Goal: Task Accomplishment & Management: Manage account settings

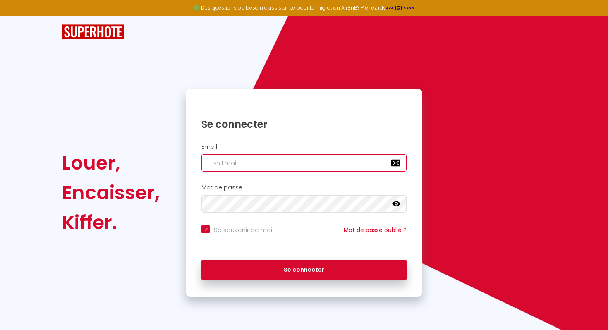
click at [228, 163] on input "email" at bounding box center [303, 162] width 205 height 17
type input "[EMAIL_ADDRESS][DOMAIN_NAME]"
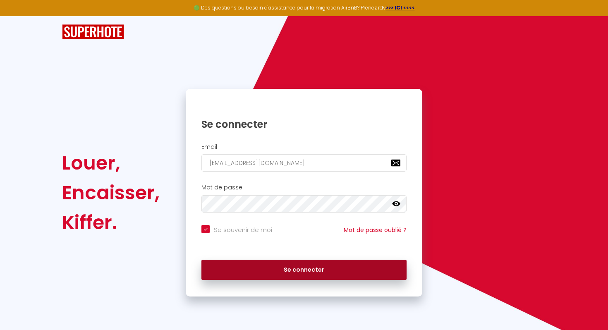
click at [319, 269] on button "Se connecter" at bounding box center [303, 270] width 205 height 21
checkbox input "true"
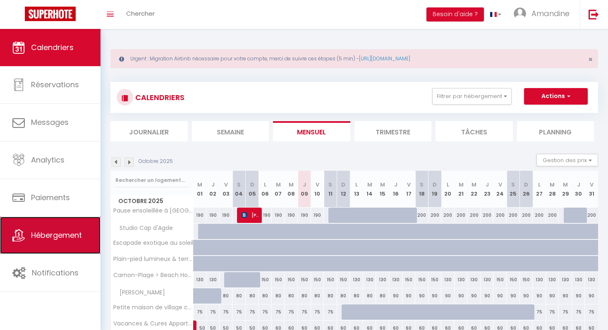
click at [50, 235] on span "Hébergement" at bounding box center [56, 235] width 51 height 10
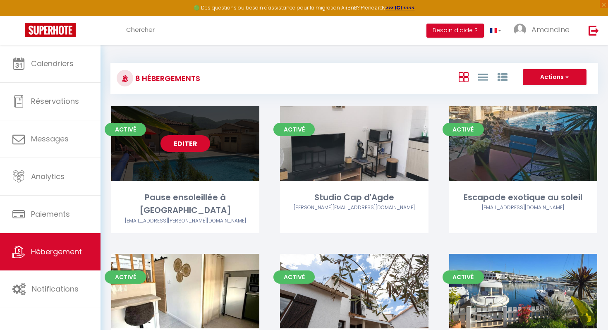
click at [188, 143] on link "Editer" at bounding box center [186, 143] width 50 height 17
select select "3"
select select "2"
select select "1"
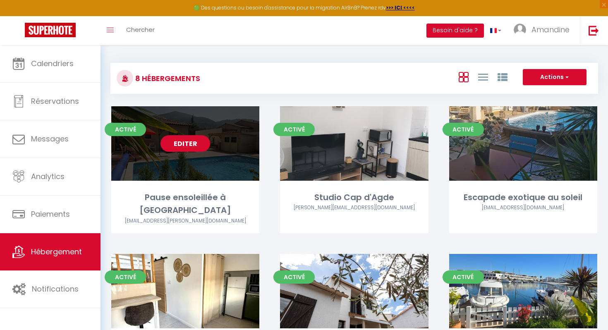
select select
select select "28"
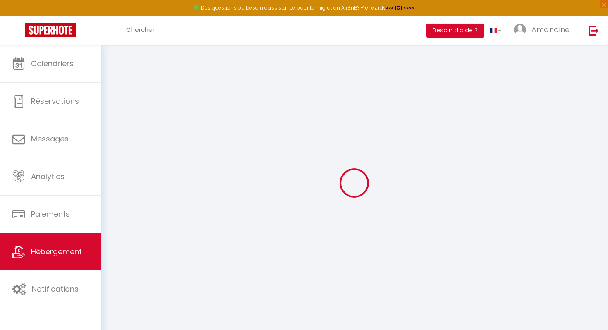
select select
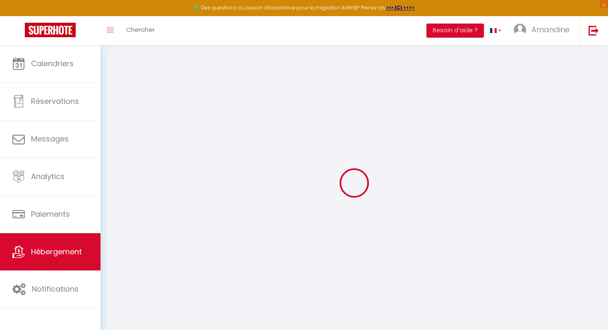
select select
checkbox input "false"
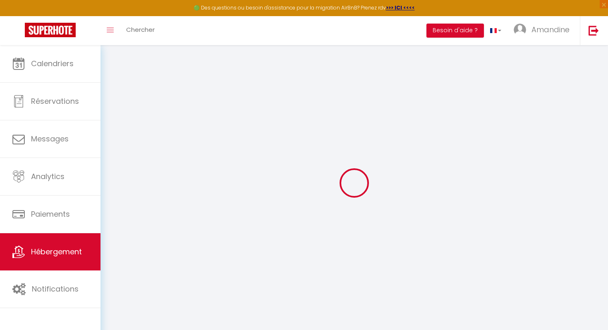
select select
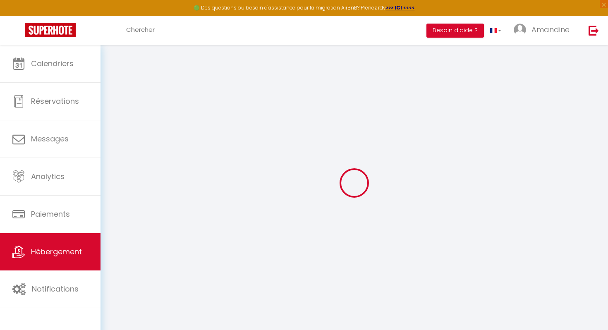
select select
checkbox input "false"
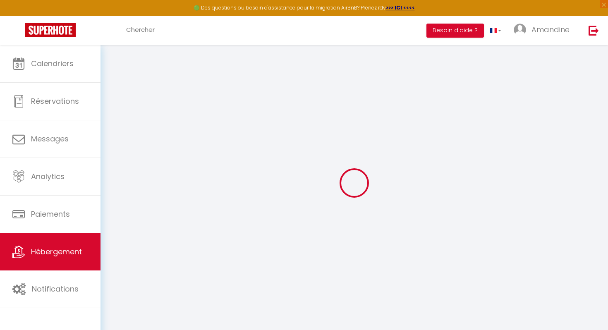
checkbox input "false"
select select
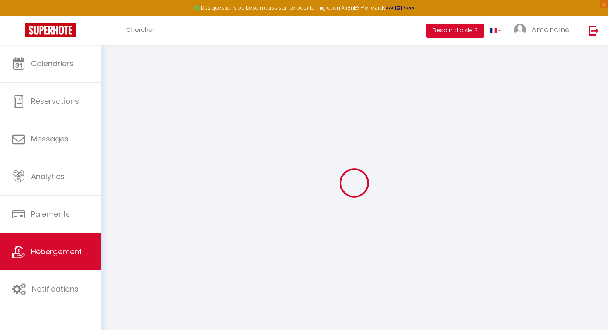
select select
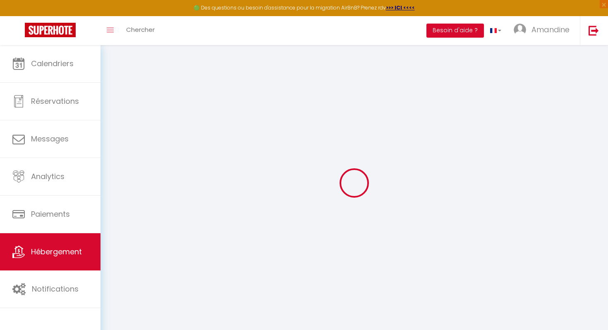
checkbox input "false"
select select
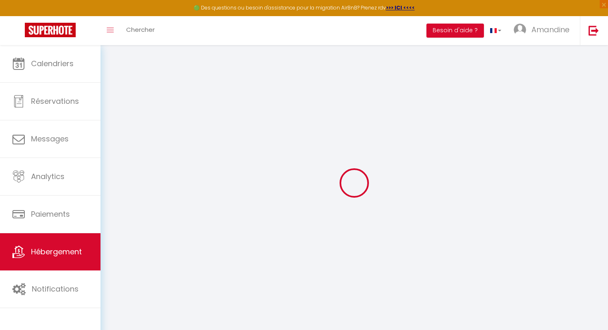
select select
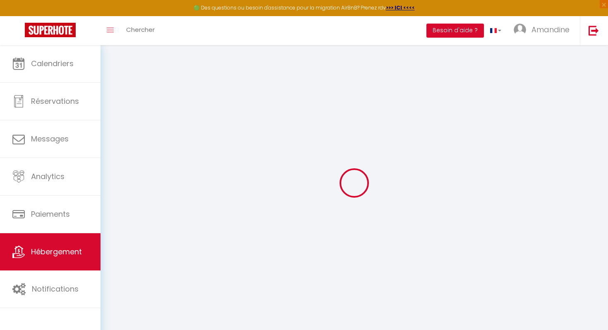
select select
checkbox input "false"
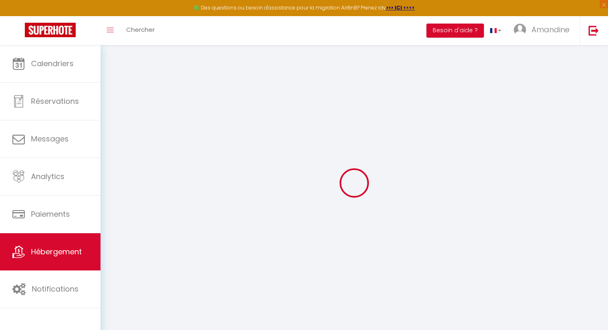
checkbox input "false"
select select
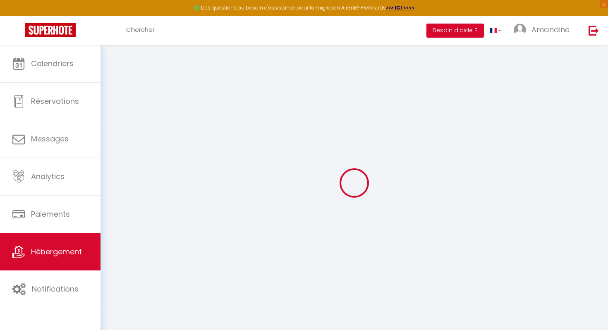
select select
checkbox input "false"
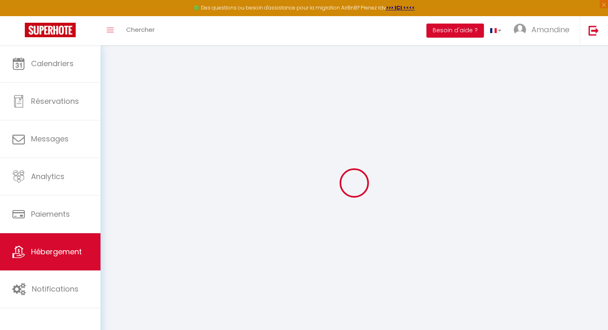
checkbox input "false"
select select
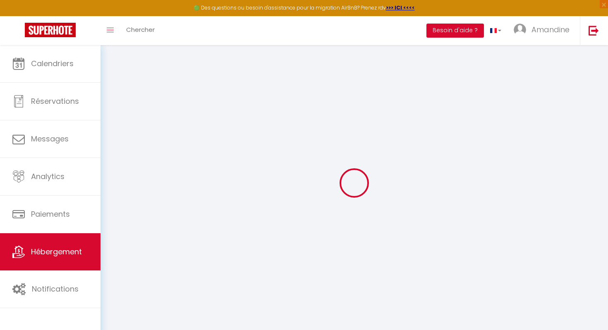
type input "Pause ensoleillée à [GEOGRAPHIC_DATA]"
type input "[PERSON_NAME] et [PERSON_NAME]"
type input "[PERSON_NAME]"
type input "[GEOGRAPHIC_DATA]"
type input "34000"
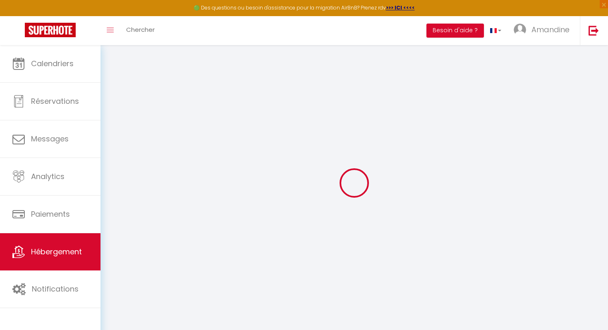
type input "[GEOGRAPHIC_DATA]"
select select "houses"
select select "6"
select select "3"
select select "2"
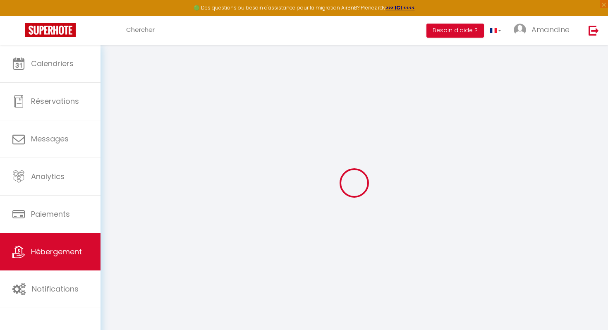
type input "150"
type input "90"
type input "0"
select select
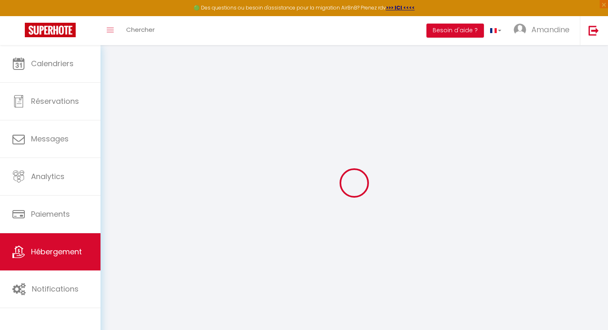
select select
type input "[STREET_ADDRESS]"
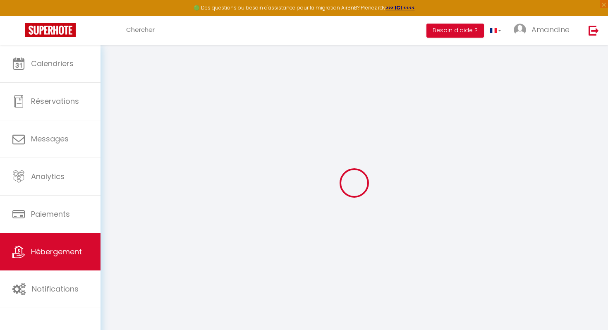
type input "34800"
type input "Salasc"
type input "[EMAIL_ADDRESS][DOMAIN_NAME]"
select select "8435"
checkbox input "true"
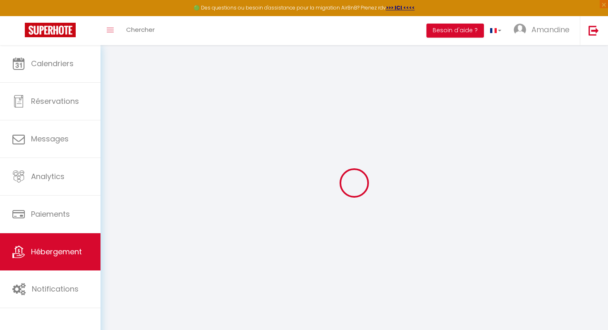
checkbox input "false"
radio input "true"
select select
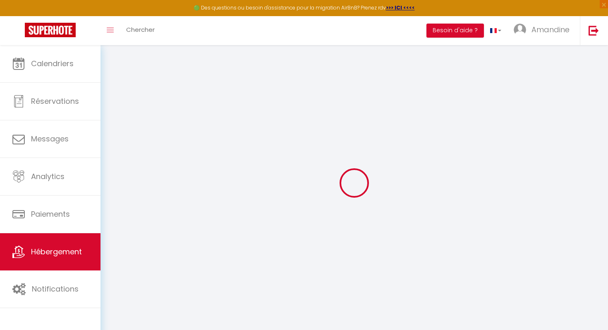
select select
type input "90"
type input "0"
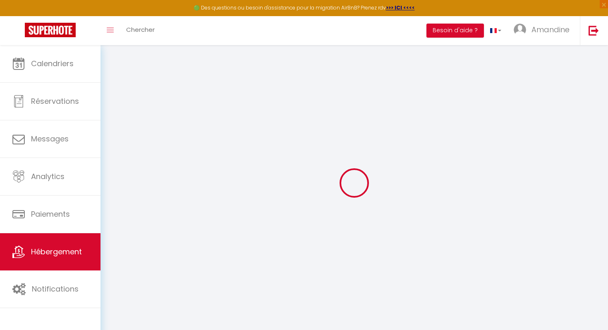
select select
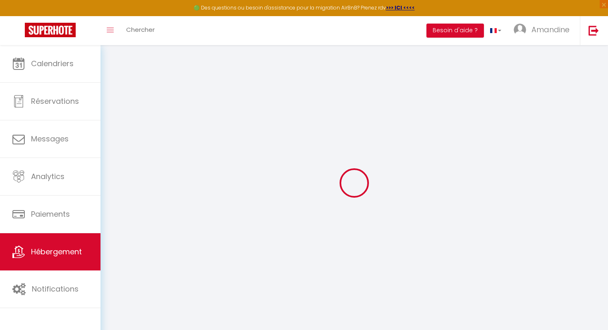
checkbox input "true"
checkbox input "false"
select select
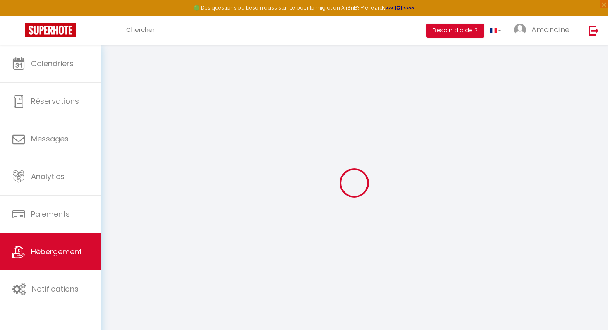
select select
checkbox input "true"
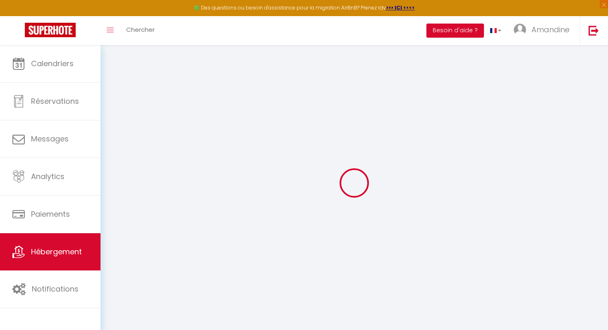
checkbox input "false"
select select "villa"
select select
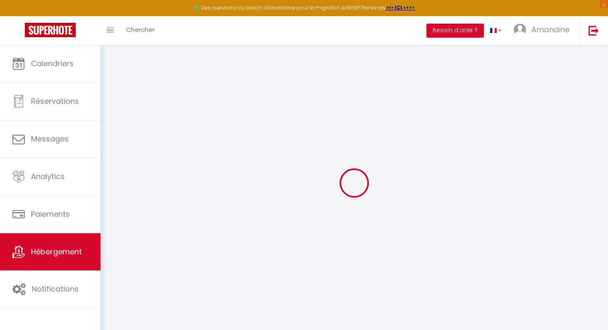
select select
checkbox input "true"
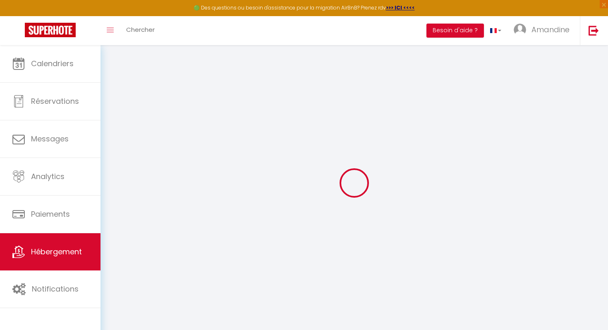
checkbox input "false"
checkbox input "true"
checkbox input "false"
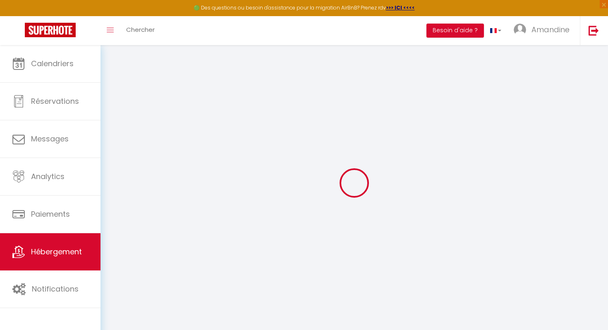
checkbox input "false"
checkbox input "true"
checkbox input "false"
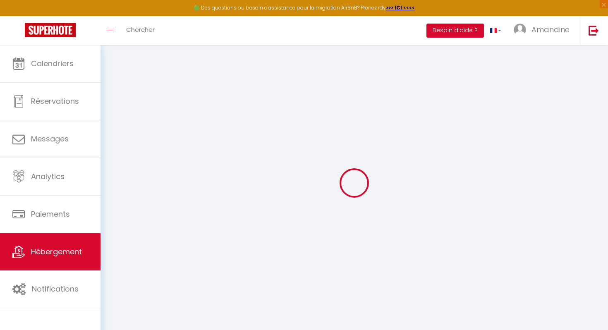
checkbox input "false"
checkbox input "true"
checkbox input "false"
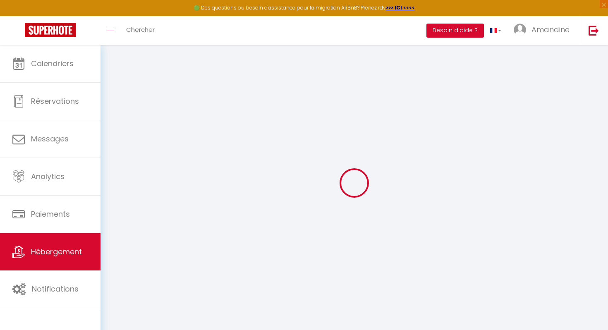
select select "15:00"
select select "23:45"
select select "10:00"
select select "15"
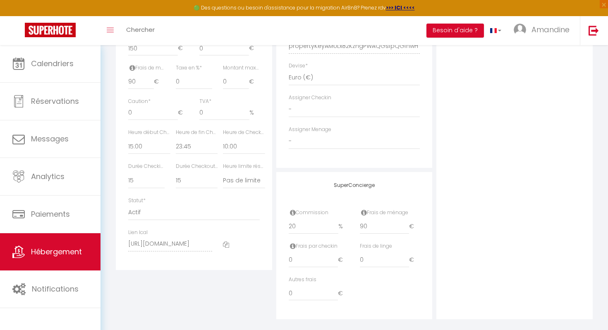
scroll to position [434, 0]
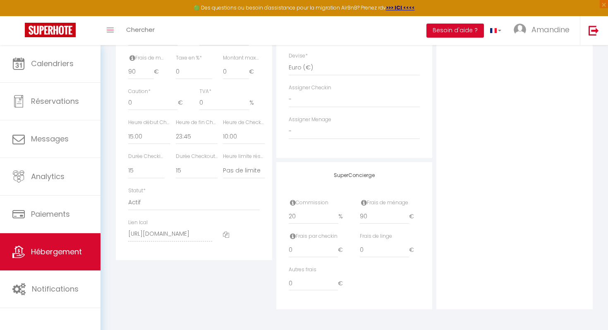
click at [127, 233] on div "Lien Ical [URL][DOMAIN_NAME]" at bounding box center [170, 234] width 95 height 31
click at [228, 241] on div "Lien Ical [URL][DOMAIN_NAME]" at bounding box center [194, 234] width 142 height 31
click at [487, 235] on div "Photo Photo Supprimer Drag and drop a file here or click Ooops, something wrong…" at bounding box center [514, 30] width 156 height 558
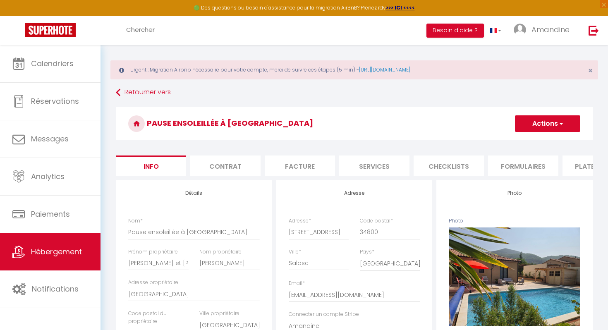
scroll to position [4, 0]
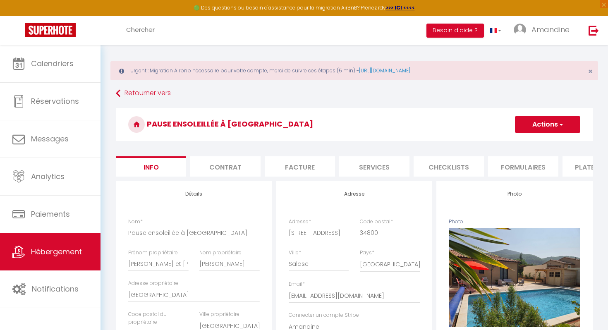
click at [232, 168] on li "Contrat" at bounding box center [225, 166] width 70 height 20
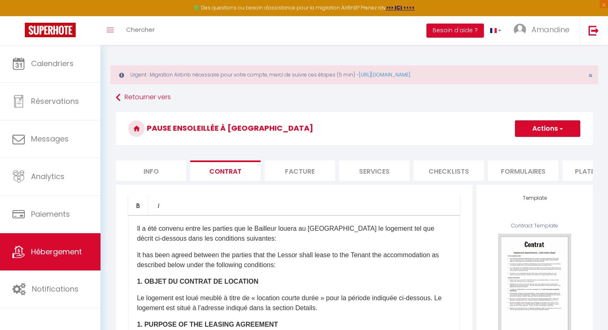
click at [386, 169] on li "Services" at bounding box center [374, 171] width 70 height 20
select select
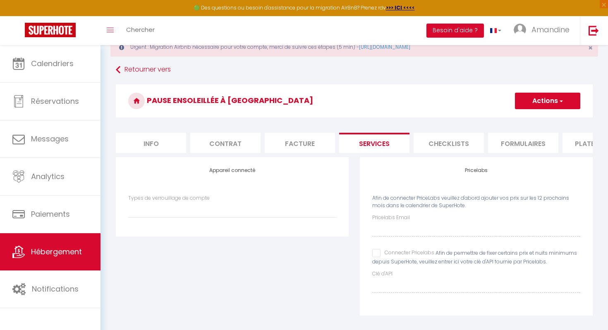
scroll to position [45, 0]
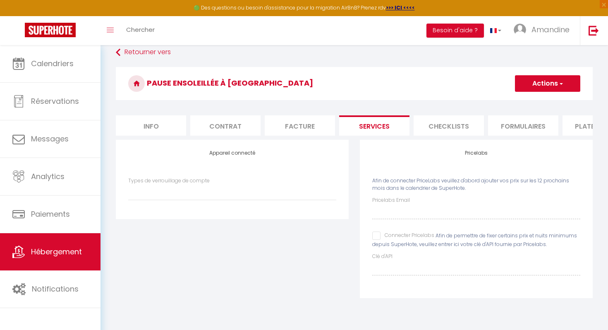
click at [462, 125] on li "Checklists" at bounding box center [449, 125] width 70 height 20
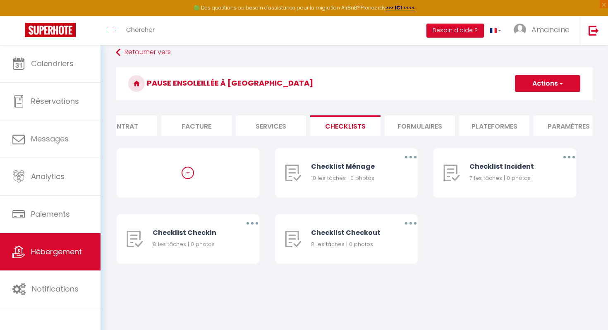
scroll to position [0, 106]
click at [420, 126] on li "Formulaires" at bounding box center [417, 125] width 70 height 20
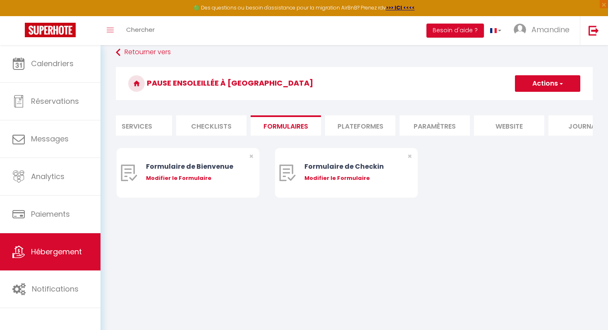
scroll to position [0, 238]
click at [371, 125] on li "Plateformes" at bounding box center [359, 125] width 70 height 20
select select
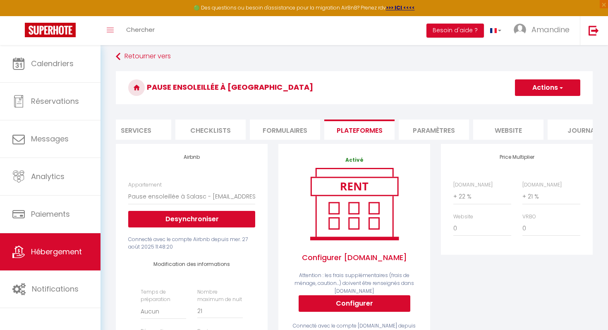
scroll to position [38, 0]
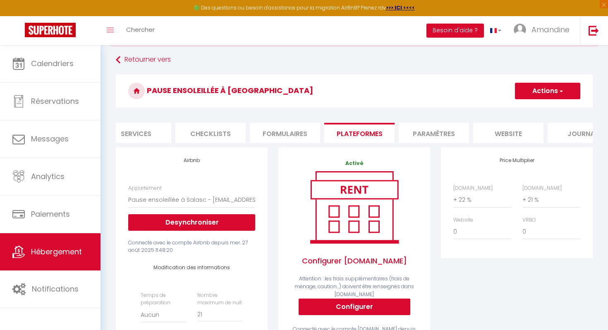
click at [441, 132] on li "Paramètres" at bounding box center [434, 133] width 70 height 20
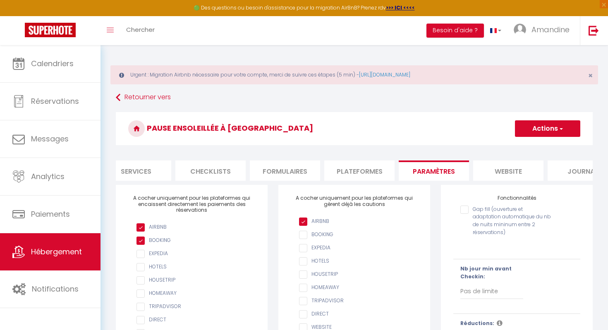
scroll to position [0, 268]
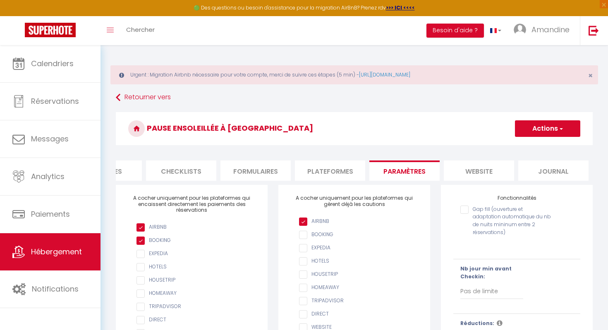
click at [498, 168] on li "website" at bounding box center [479, 171] width 70 height 20
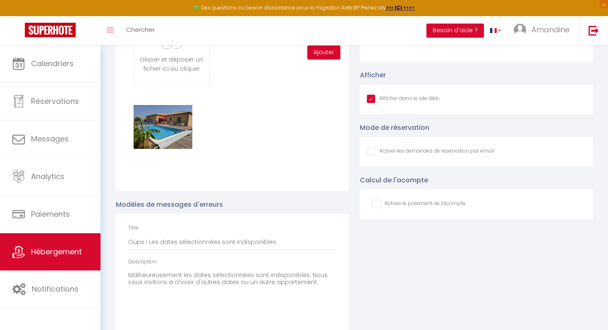
scroll to position [1184, 0]
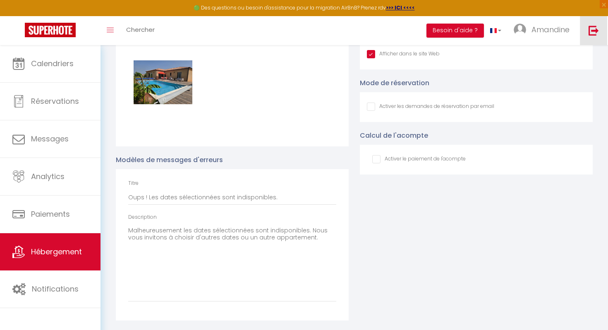
click at [593, 32] on img at bounding box center [594, 30] width 10 height 10
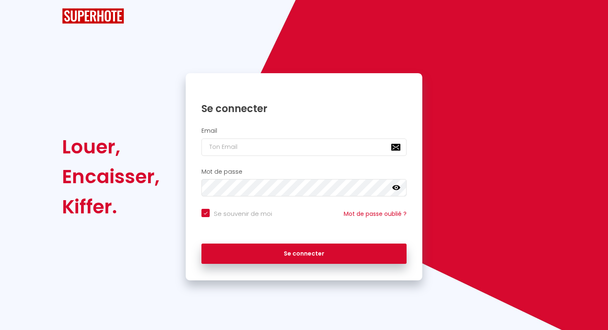
checkbox input "true"
